Goal: Task Accomplishment & Management: Manage account settings

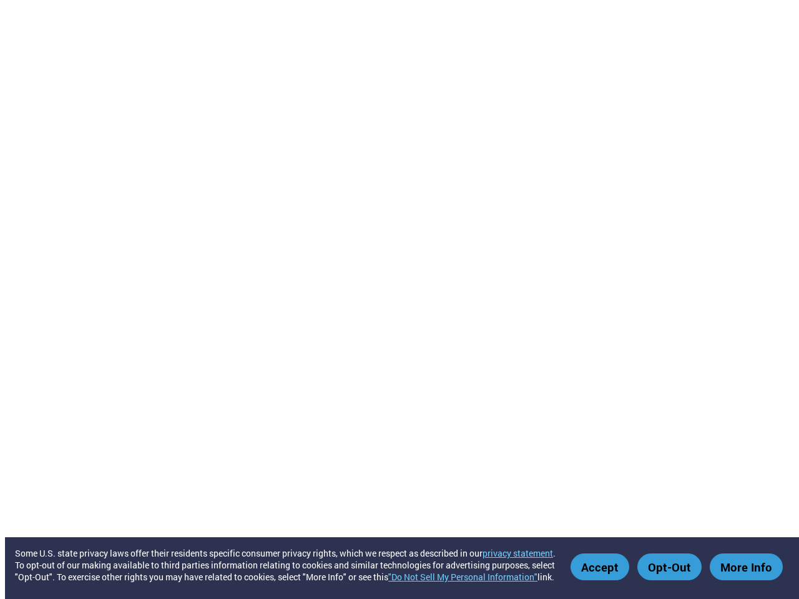
click at [469, 577] on link ""Do Not Sell My Personal Information"" at bounding box center [462, 577] width 149 height 12
click at [603, 567] on button "Accept" at bounding box center [600, 567] width 59 height 27
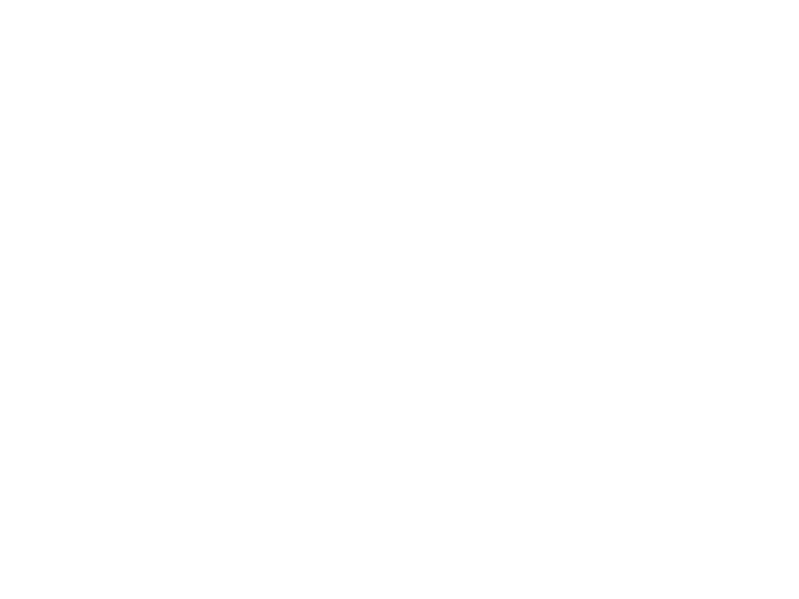
click at [671, 567] on button "Opt-Out" at bounding box center [669, 567] width 64 height 27
click at [747, 5] on html "Some U.S. state privacy laws offer their residents specific consumer privacy ri…" at bounding box center [399, 2] width 799 height 5
